Goal: Task Accomplishment & Management: Use online tool/utility

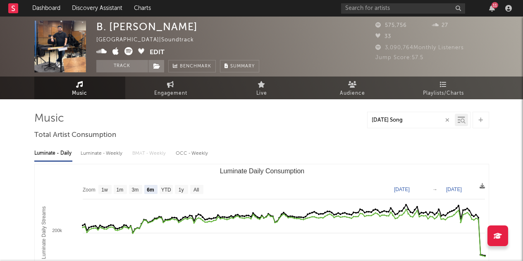
select select "6m"
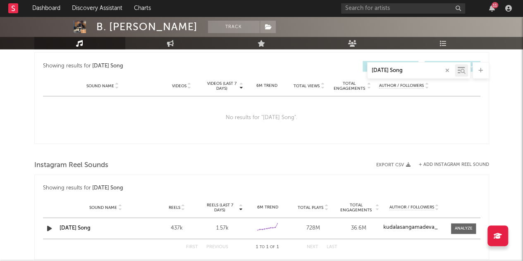
scroll to position [445, 0]
click at [421, 68] on input "[DATE] Song" at bounding box center [411, 70] width 87 height 7
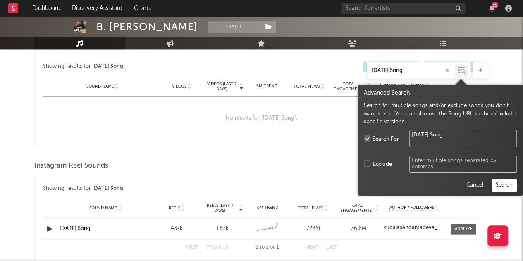
click at [464, 72] on icon at bounding box center [463, 71] width 5 height 5
click at [507, 187] on button "Search" at bounding box center [504, 185] width 25 height 12
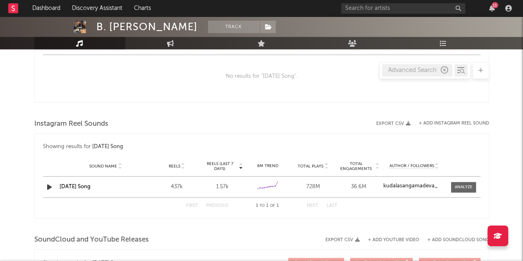
scroll to position [486, 0]
click at [445, 122] on button "+ Add Instagram Reel Sound" at bounding box center [454, 124] width 70 height 5
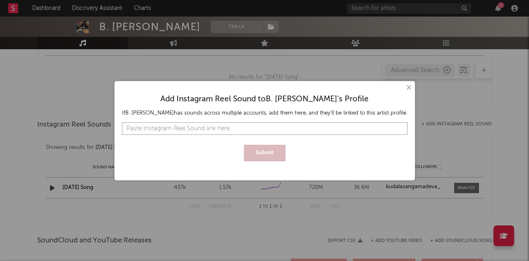
paste input "[URL][DOMAIN_NAME]"
type input "[URL][DOMAIN_NAME]"
click at [271, 156] on button "Submit" at bounding box center [265, 153] width 42 height 17
click at [408, 88] on button "×" at bounding box center [408, 87] width 9 height 9
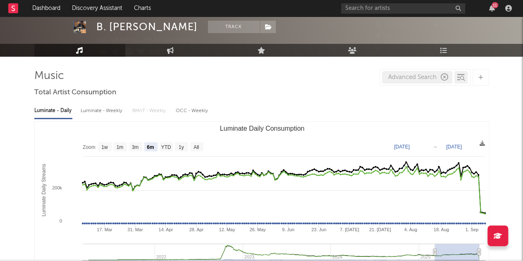
scroll to position [0, 0]
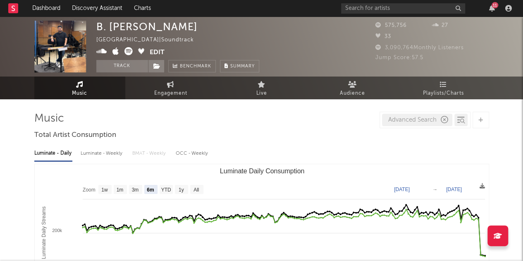
click at [446, 121] on icon "button" at bounding box center [444, 119] width 7 height 7
type input "IND292206684"
click at [466, 121] on div at bounding box center [463, 121] width 6 height 6
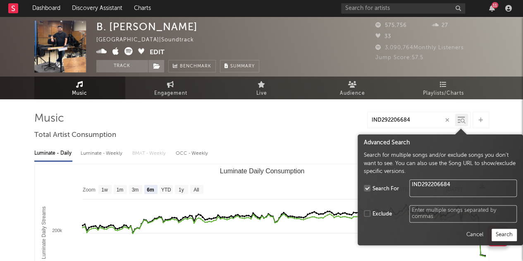
click at [501, 239] on button "Search" at bounding box center [504, 235] width 25 height 12
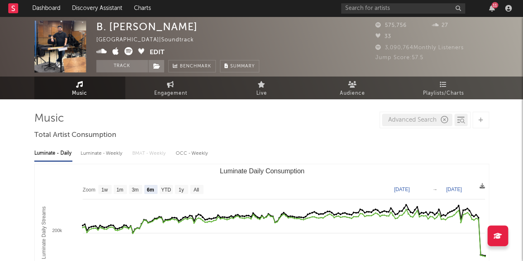
click at [442, 120] on icon "button" at bounding box center [444, 119] width 7 height 7
click at [399, 120] on input "text" at bounding box center [411, 120] width 87 height 7
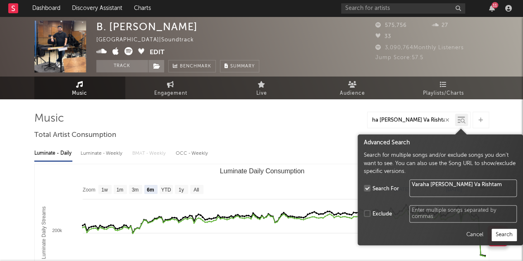
click at [467, 120] on div at bounding box center [461, 120] width 13 height 12
type input "Varaha [PERSON_NAME] Va Rishtam"
click at [508, 238] on button "Search" at bounding box center [504, 235] width 25 height 12
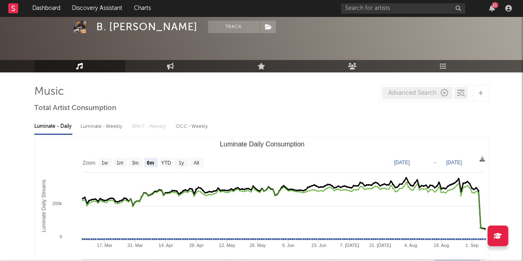
scroll to position [0, 0]
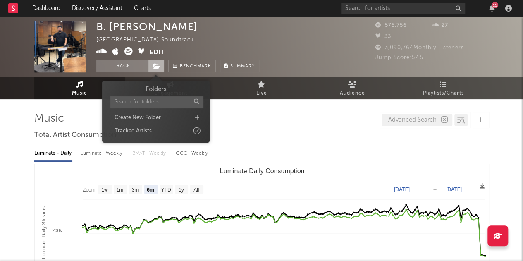
click at [155, 64] on icon at bounding box center [156, 66] width 7 height 6
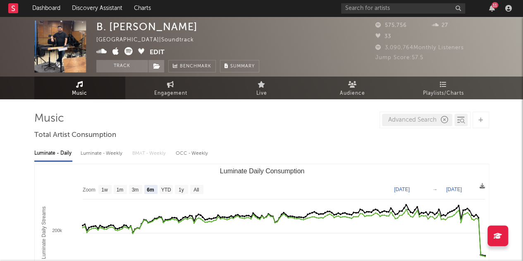
click at [175, 89] on span "Engagement" at bounding box center [170, 94] width 33 height 10
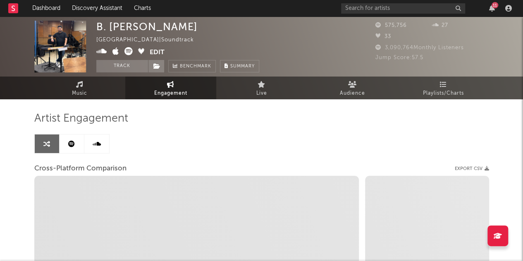
select select "1w"
select select "1m"
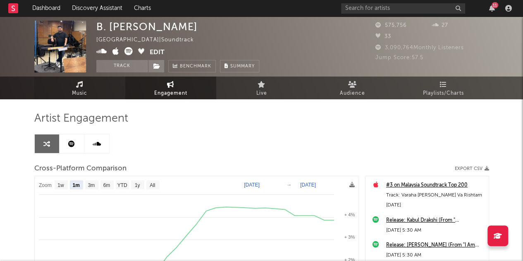
click at [84, 92] on span "Music" at bounding box center [79, 94] width 15 height 10
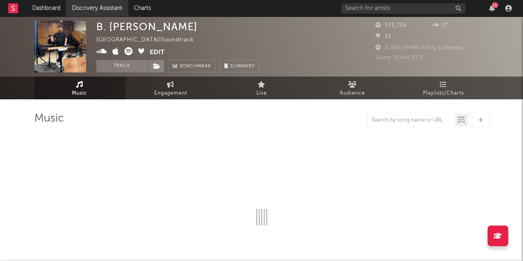
click at [105, 6] on link "Discovery Assistant" at bounding box center [97, 8] width 62 height 17
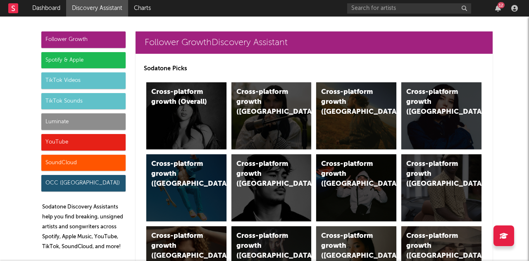
click at [74, 61] on div "Spotify & Apple" at bounding box center [83, 60] width 84 height 17
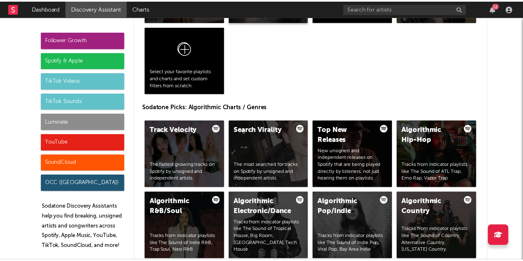
scroll to position [958, 0]
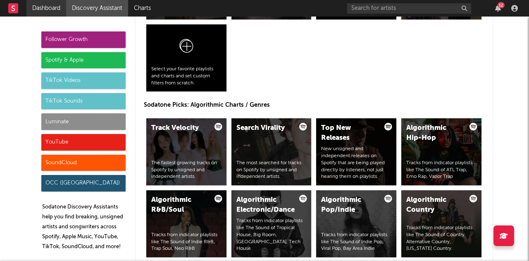
click at [47, 8] on link "Dashboard" at bounding box center [46, 8] width 40 height 17
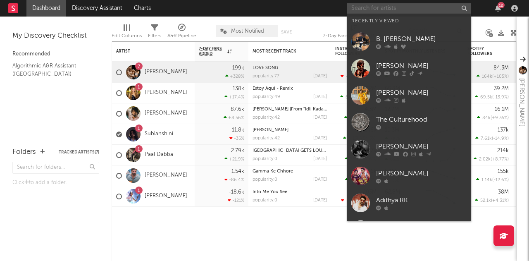
click at [381, 5] on input "text" at bounding box center [409, 8] width 124 height 10
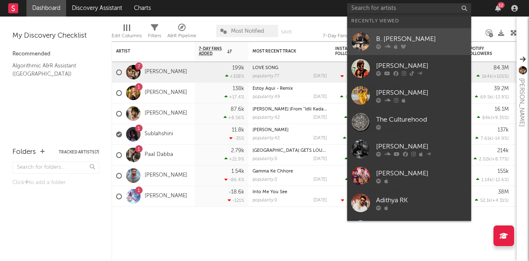
click at [400, 38] on div "B. [PERSON_NAME]" at bounding box center [421, 39] width 91 height 10
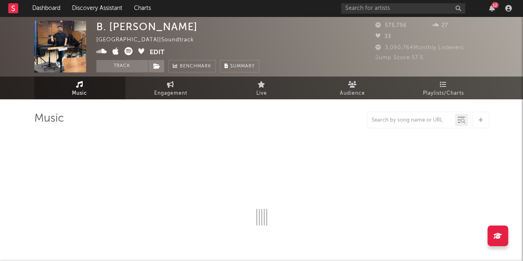
select select "6m"
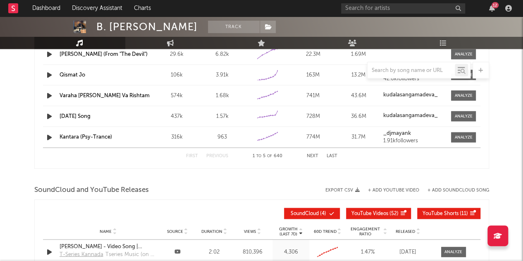
scroll to position [807, 0]
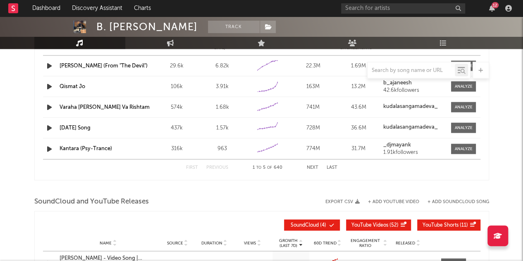
click at [398, 105] on strong "kudalasangamadeva_" at bounding box center [410, 106] width 55 height 5
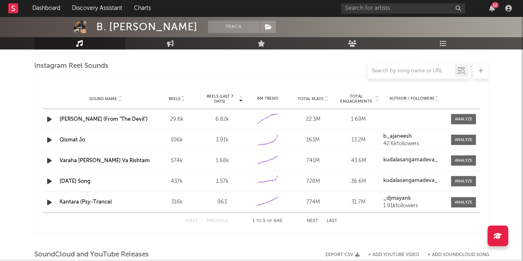
scroll to position [754, 0]
